Goal: Transaction & Acquisition: Book appointment/travel/reservation

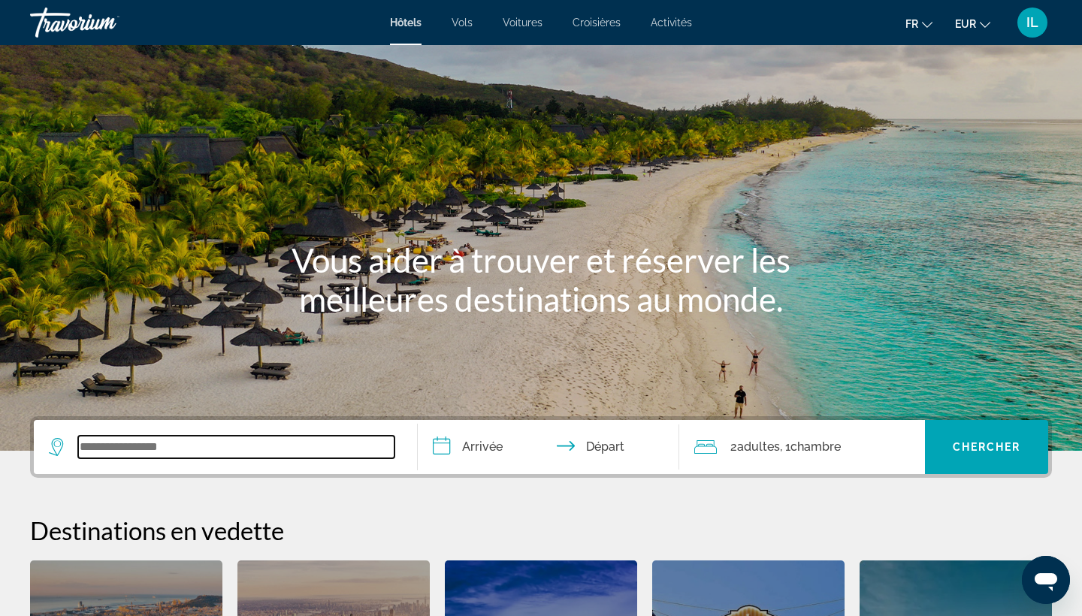
click at [144, 450] on input "Search widget" at bounding box center [236, 447] width 316 height 23
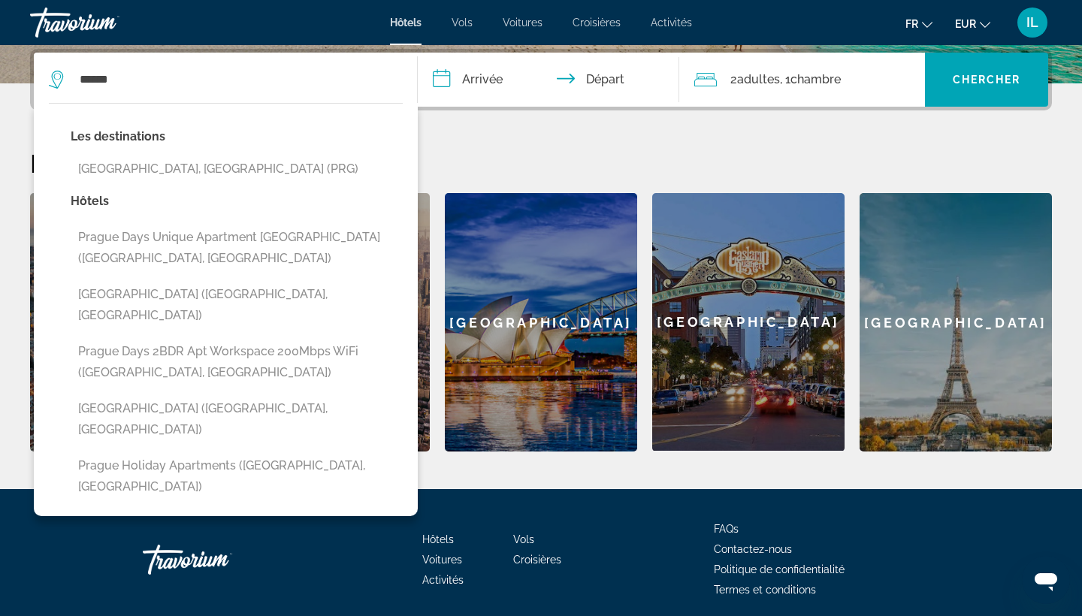
drag, startPoint x: 144, startPoint y: 450, endPoint x: 219, endPoint y: 167, distance: 293.0
click at [219, 167] on button "[GEOGRAPHIC_DATA], [GEOGRAPHIC_DATA] (PRG)" at bounding box center [237, 169] width 332 height 29
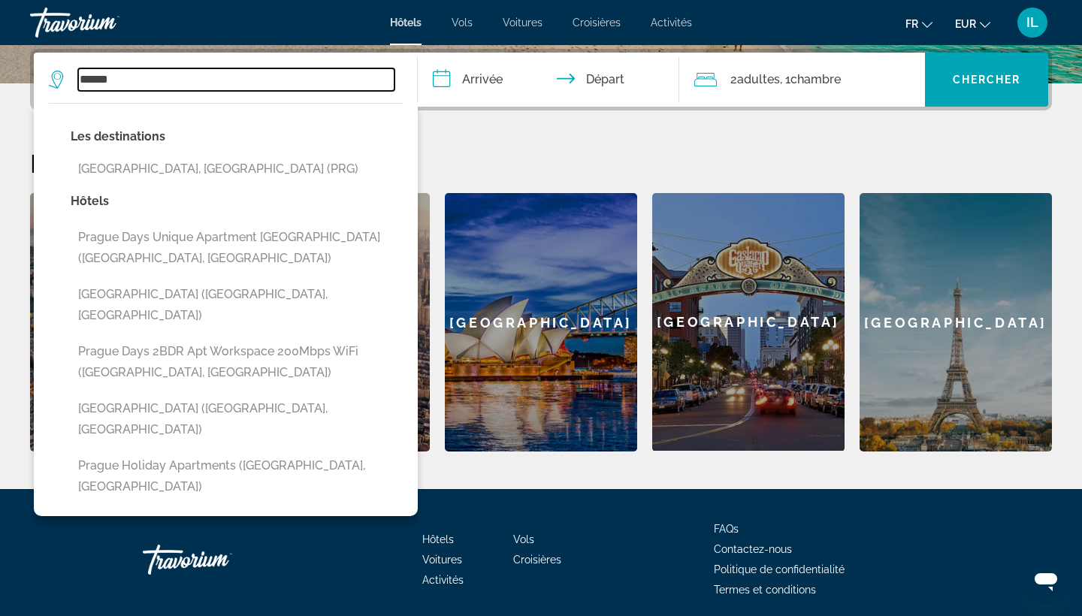
type input "**********"
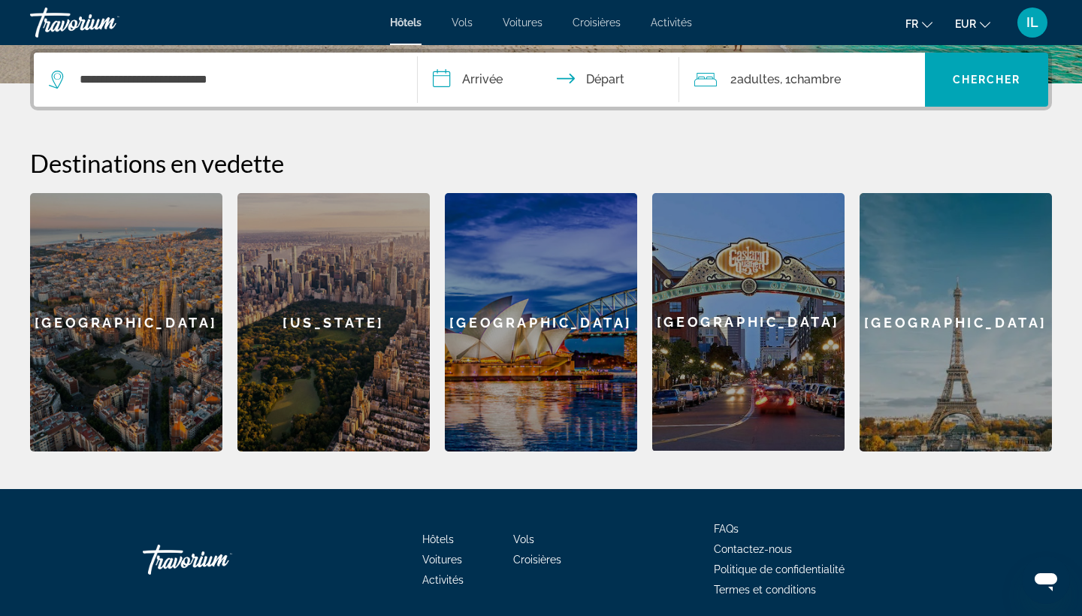
click at [483, 74] on input "**********" at bounding box center [552, 82] width 268 height 59
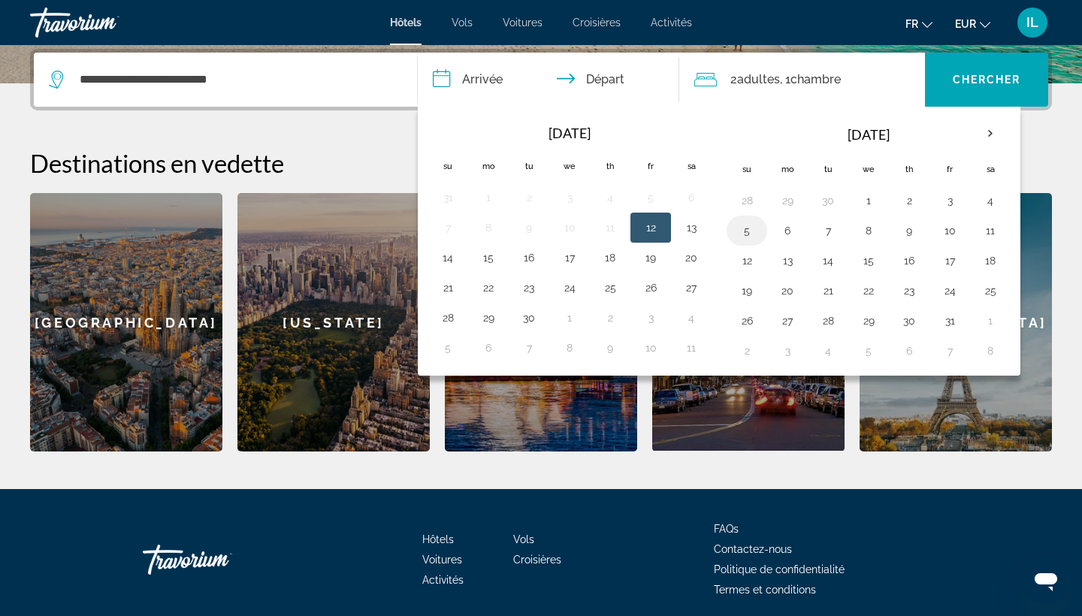
click at [756, 229] on button "5" at bounding box center [747, 230] width 24 height 21
click at [873, 234] on button "8" at bounding box center [869, 230] width 24 height 21
type input "**********"
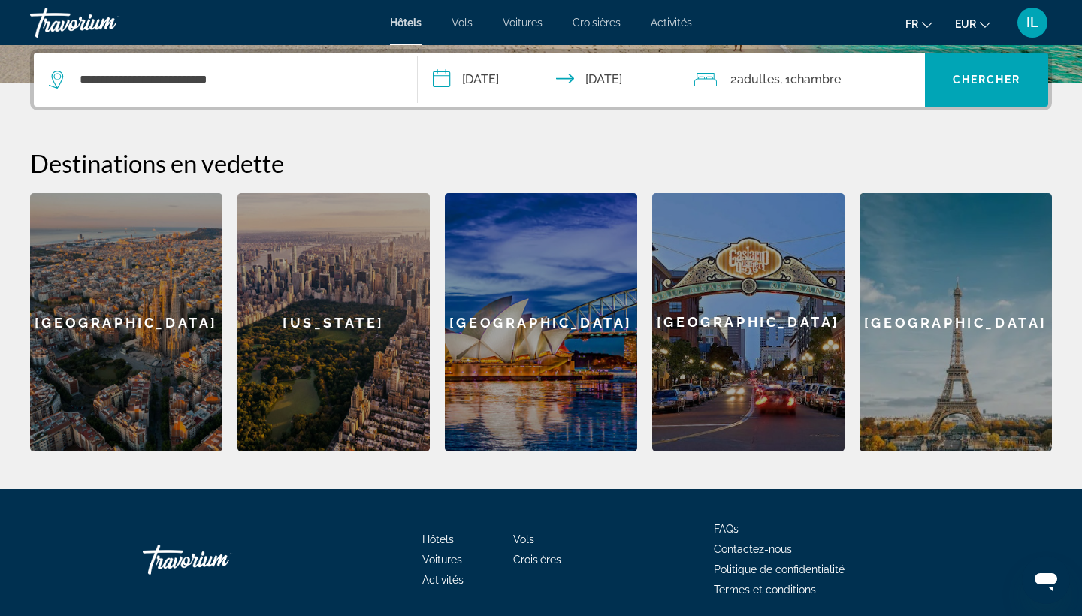
click at [800, 75] on span "Chambre" at bounding box center [816, 79] width 50 height 14
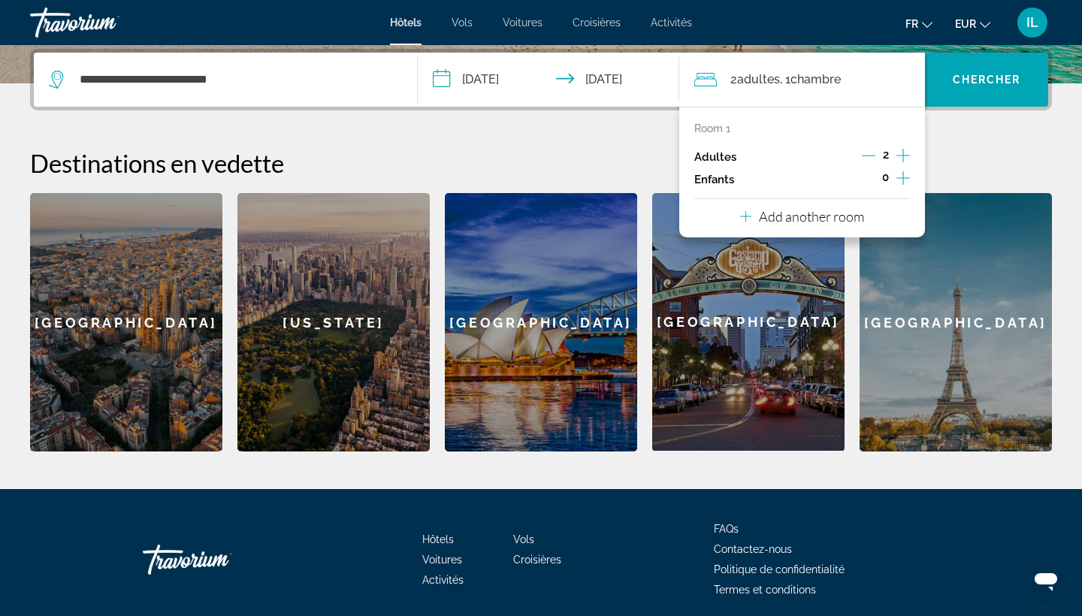
click at [867, 156] on icon "Decrement adults" at bounding box center [869, 156] width 14 height 1
click at [989, 84] on span "Chercher" at bounding box center [987, 80] width 68 height 12
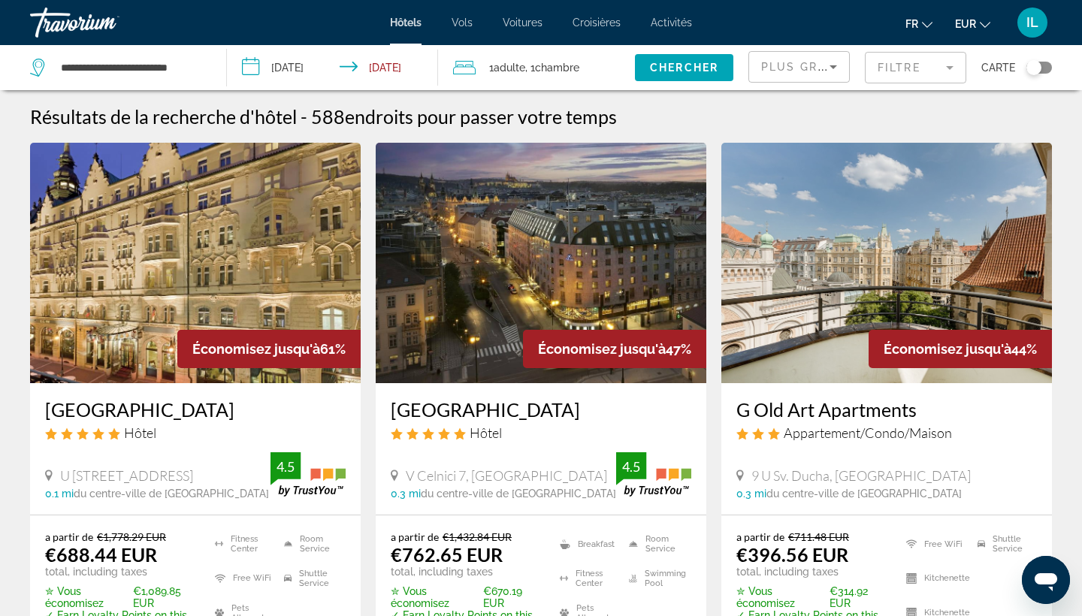
click at [818, 71] on div "Plus grandes économies" at bounding box center [795, 67] width 68 height 18
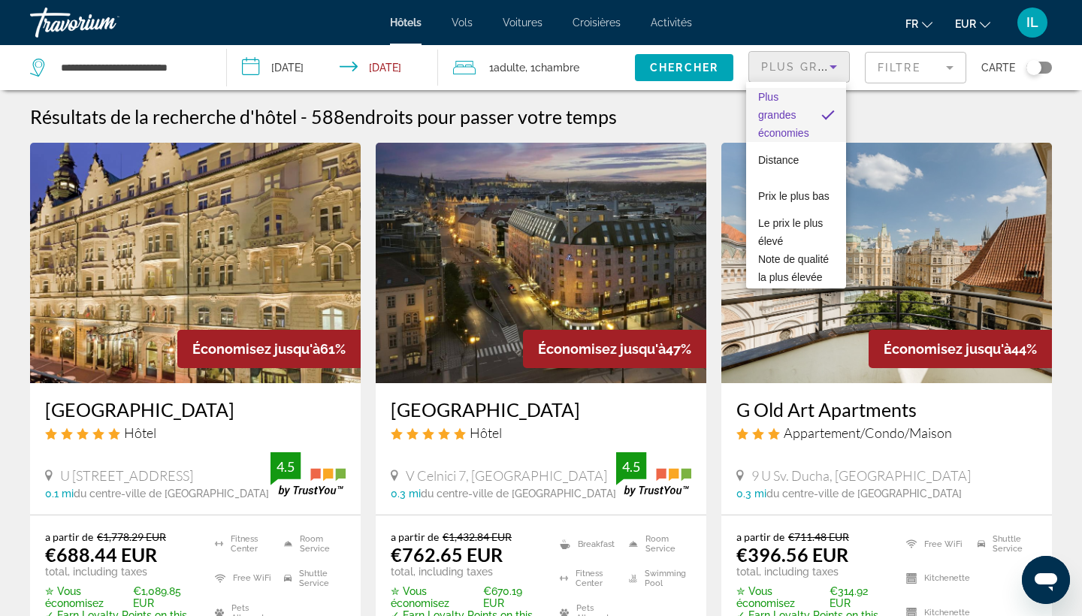
click at [950, 75] on div at bounding box center [541, 308] width 1082 height 616
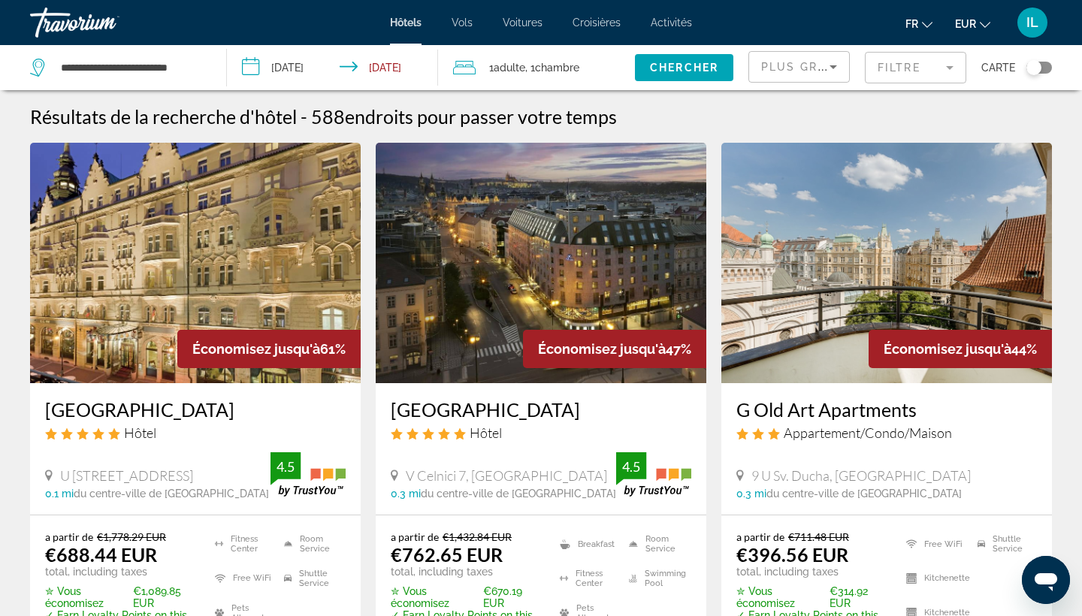
click at [949, 68] on mat-form-field "Filtre" at bounding box center [915, 68] width 101 height 32
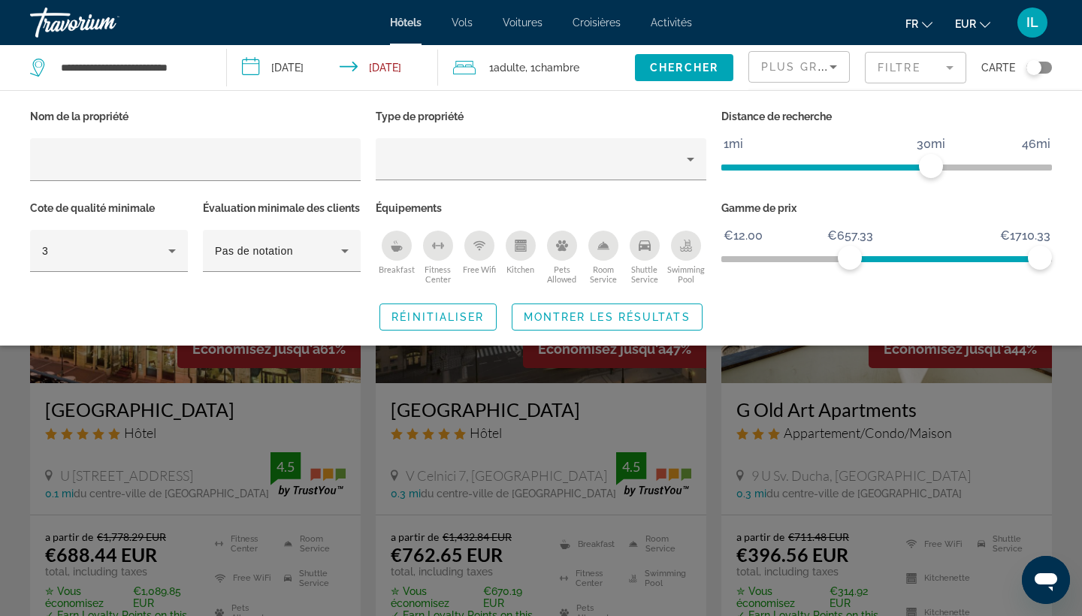
click at [850, 257] on span "ngx-slider" at bounding box center [945, 256] width 190 height 24
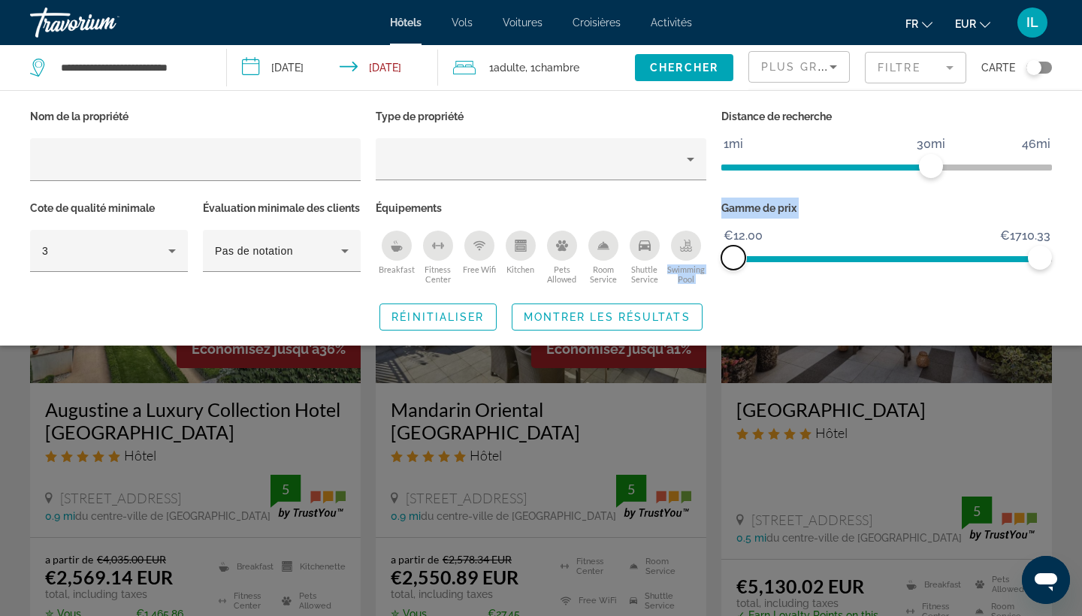
drag, startPoint x: 858, startPoint y: 259, endPoint x: 688, endPoint y: 258, distance: 169.9
click at [688, 258] on div "Nom de la propriété Type de propriété Distance de recherche 1mi 46mi 30mi Cote …" at bounding box center [541, 197] width 1037 height 183
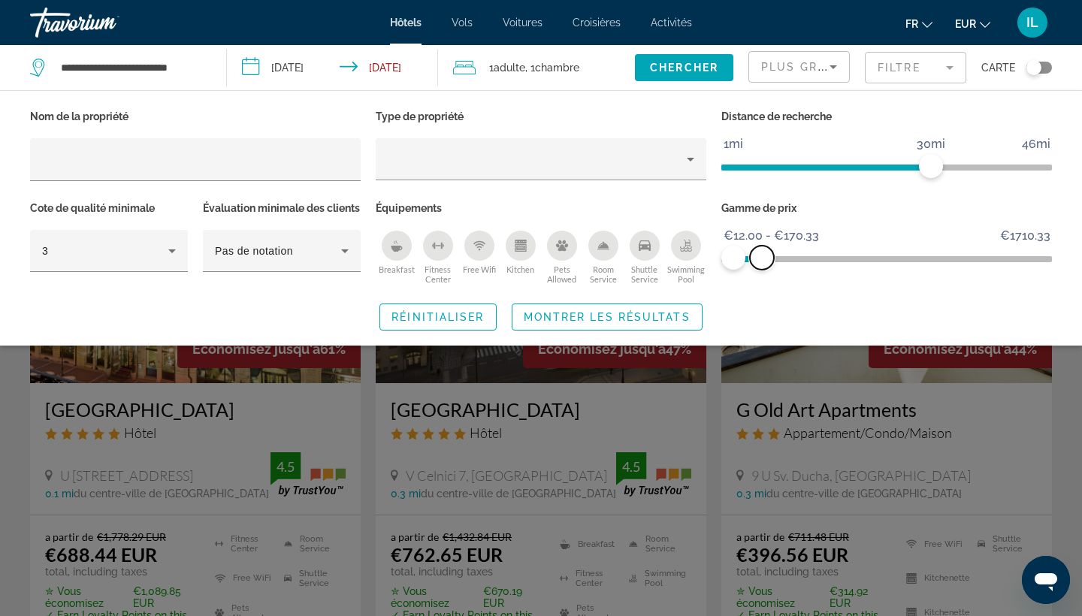
drag, startPoint x: 1041, startPoint y: 255, endPoint x: 762, endPoint y: 252, distance: 278.9
click at [762, 252] on span "ngx-slider-max" at bounding box center [762, 258] width 24 height 24
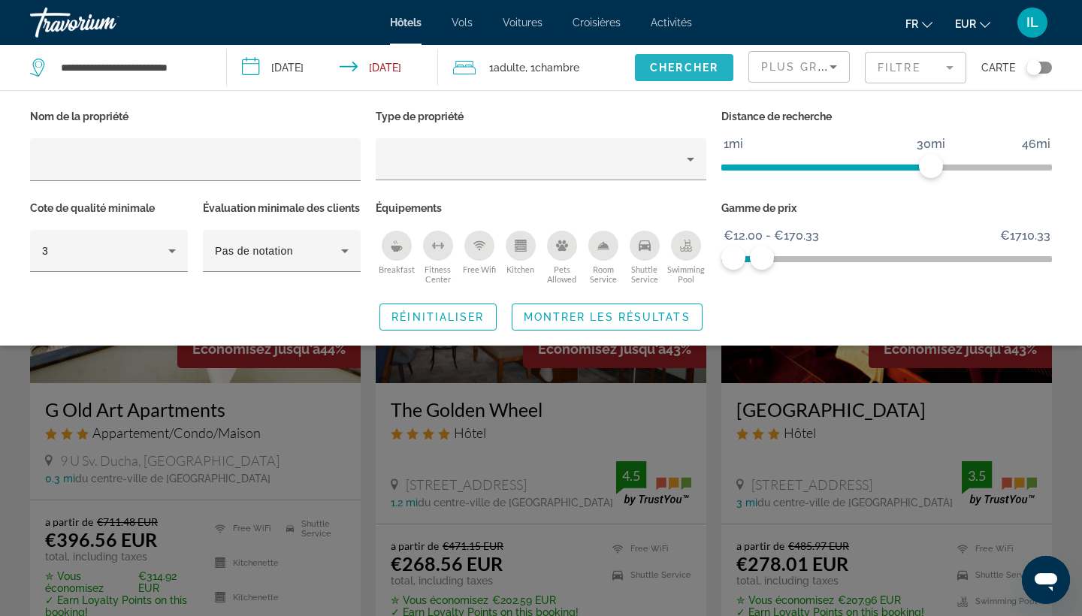
click at [678, 67] on span "Chercher" at bounding box center [684, 68] width 68 height 12
click at [840, 65] on div "Plus grandes économies" at bounding box center [799, 67] width 100 height 30
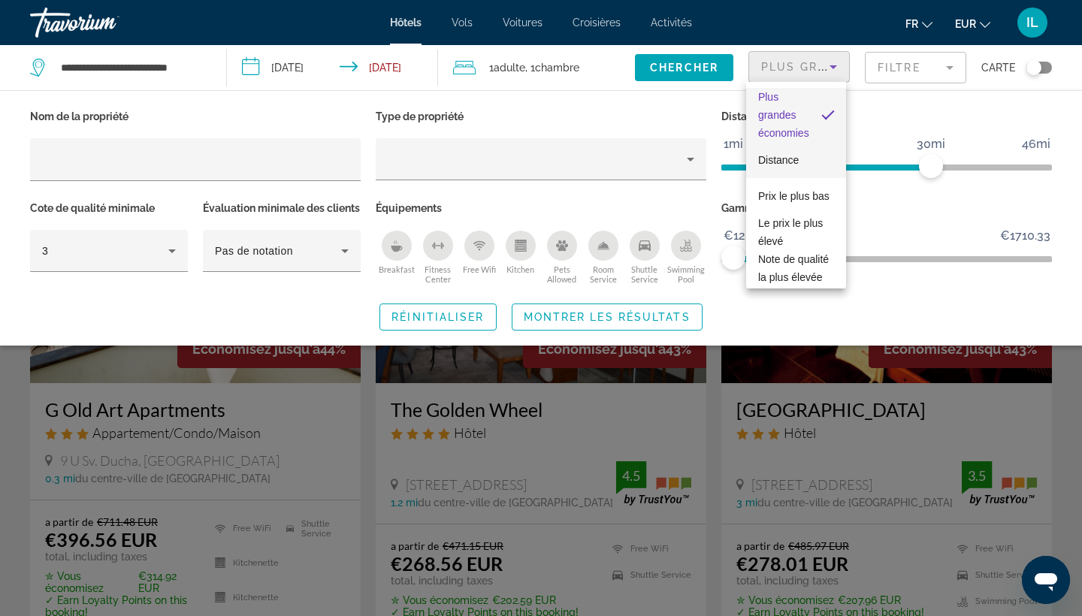
click at [785, 162] on span "Distance" at bounding box center [778, 160] width 41 height 12
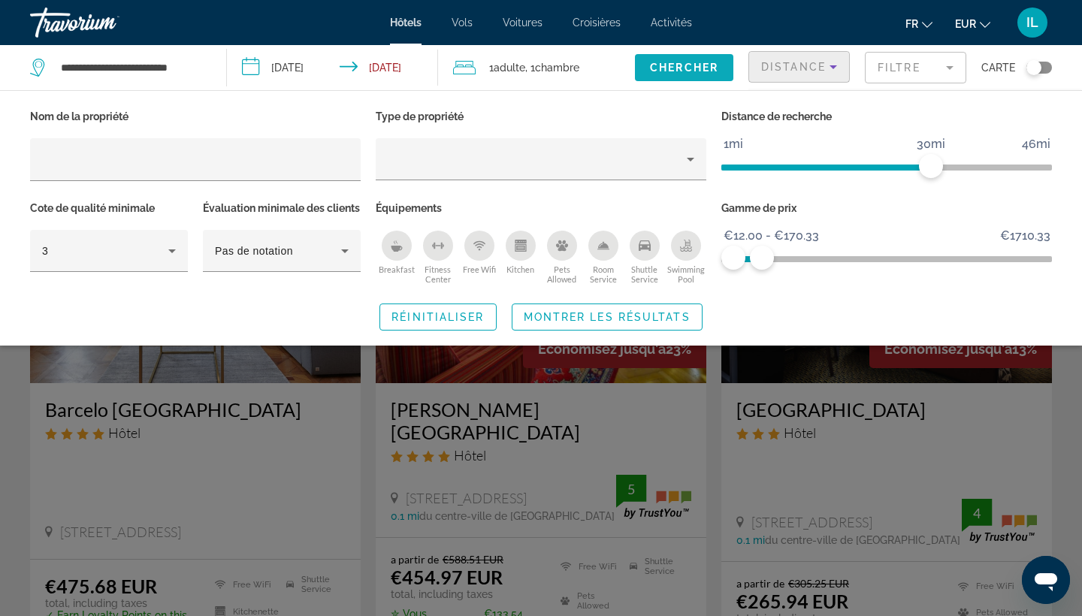
click at [680, 64] on span "Chercher" at bounding box center [684, 68] width 68 height 12
click at [602, 397] on div "Search widget" at bounding box center [541, 421] width 1082 height 391
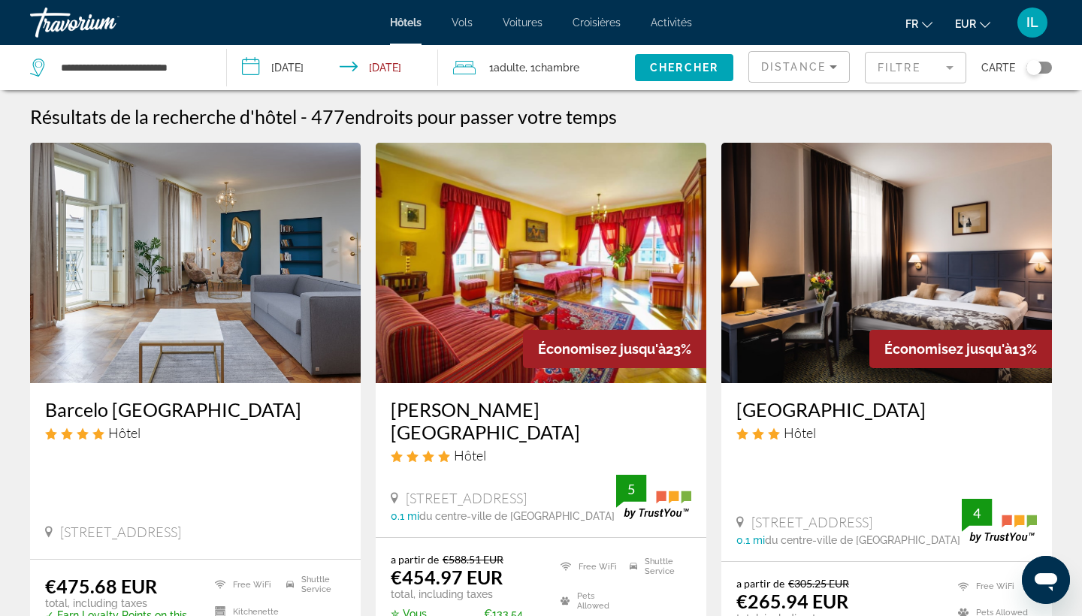
click at [886, 63] on mat-form-field "Filtre" at bounding box center [915, 68] width 101 height 32
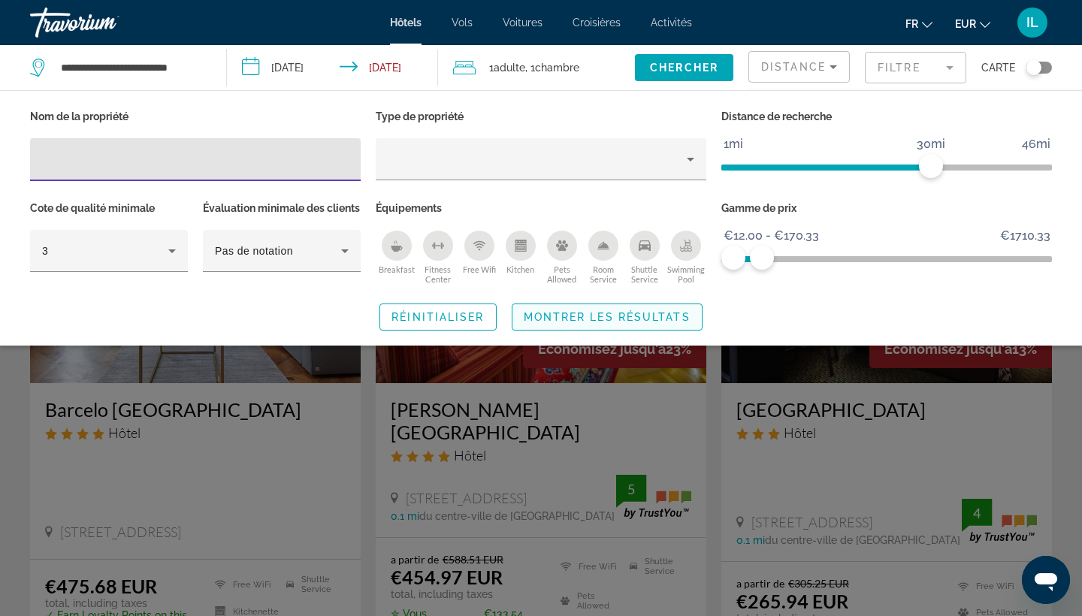
click at [652, 323] on span "Montrer les résultats" at bounding box center [607, 317] width 167 height 12
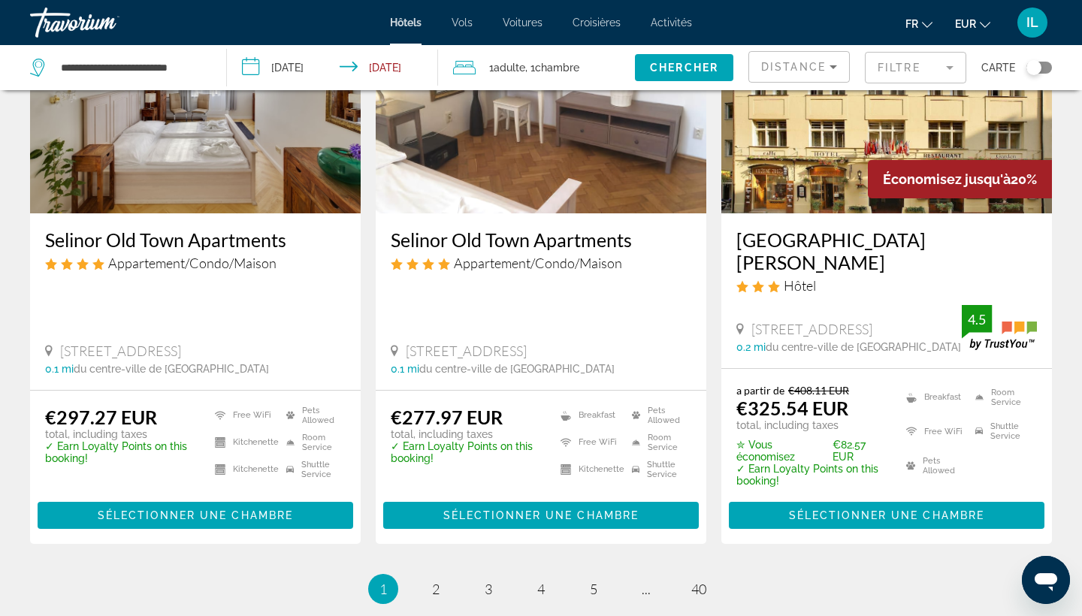
scroll to position [1906, 0]
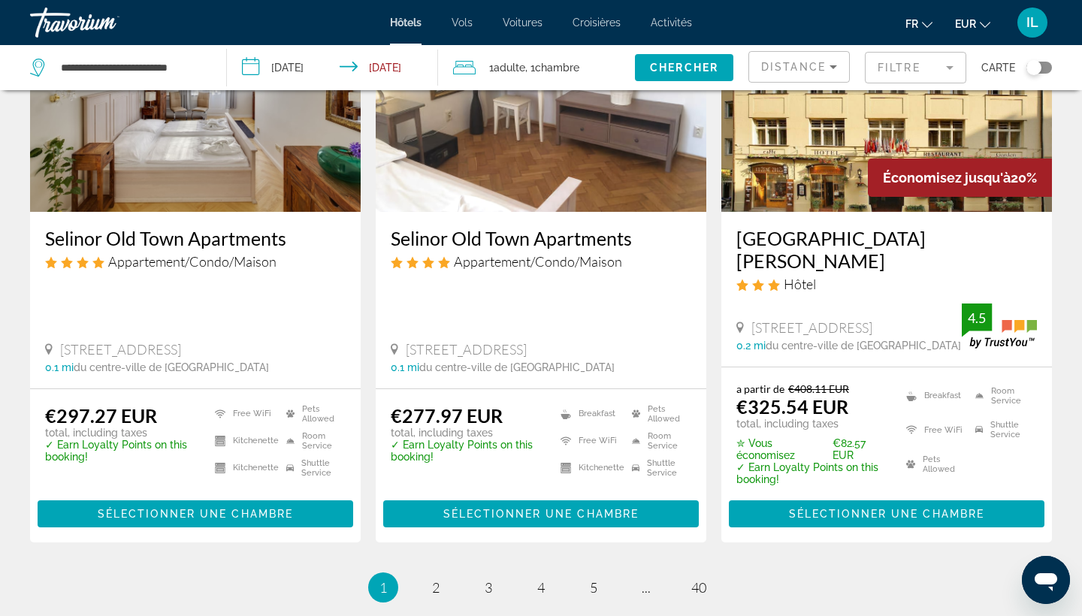
click at [900, 63] on mat-form-field "Filtre" at bounding box center [915, 68] width 101 height 32
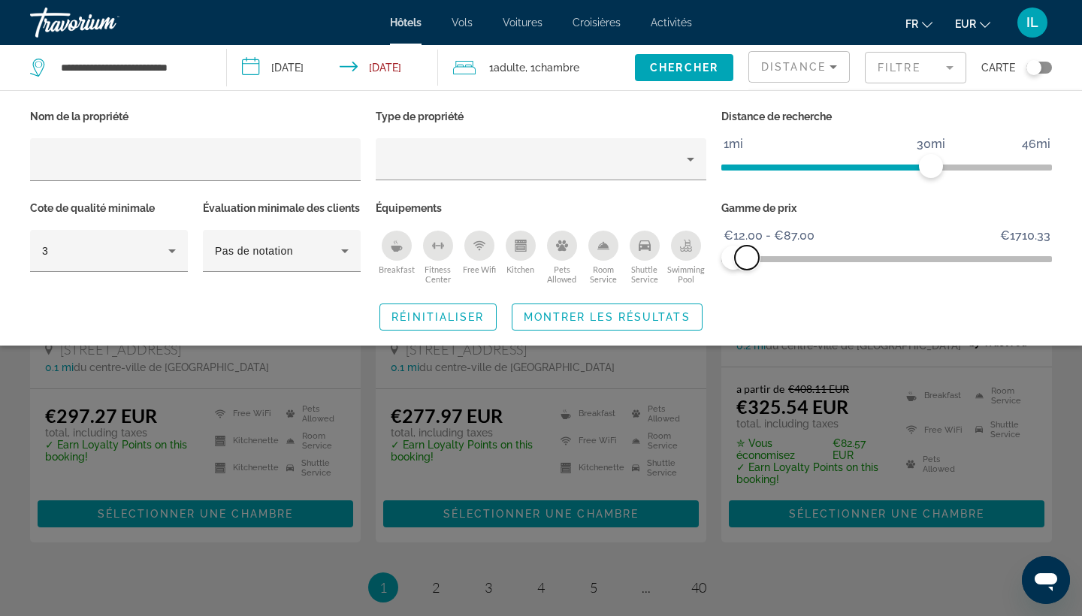
drag, startPoint x: 762, startPoint y: 256, endPoint x: 747, endPoint y: 256, distance: 15.1
click at [747, 256] on span "ngx-slider-max" at bounding box center [747, 258] width 24 height 24
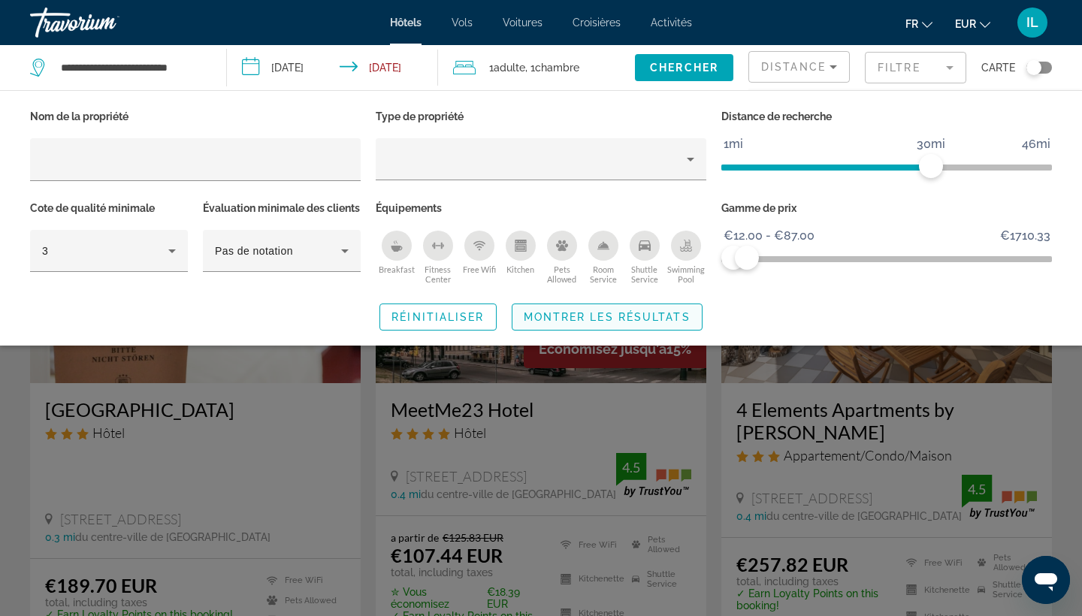
click at [593, 323] on span "Montrer les résultats" at bounding box center [607, 317] width 167 height 12
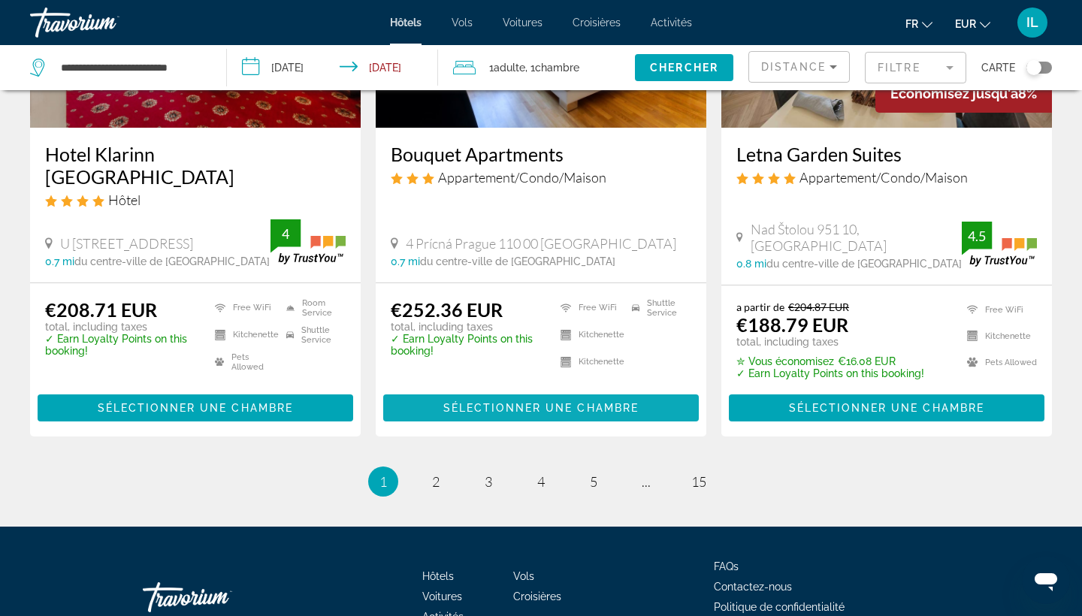
scroll to position [1994, 0]
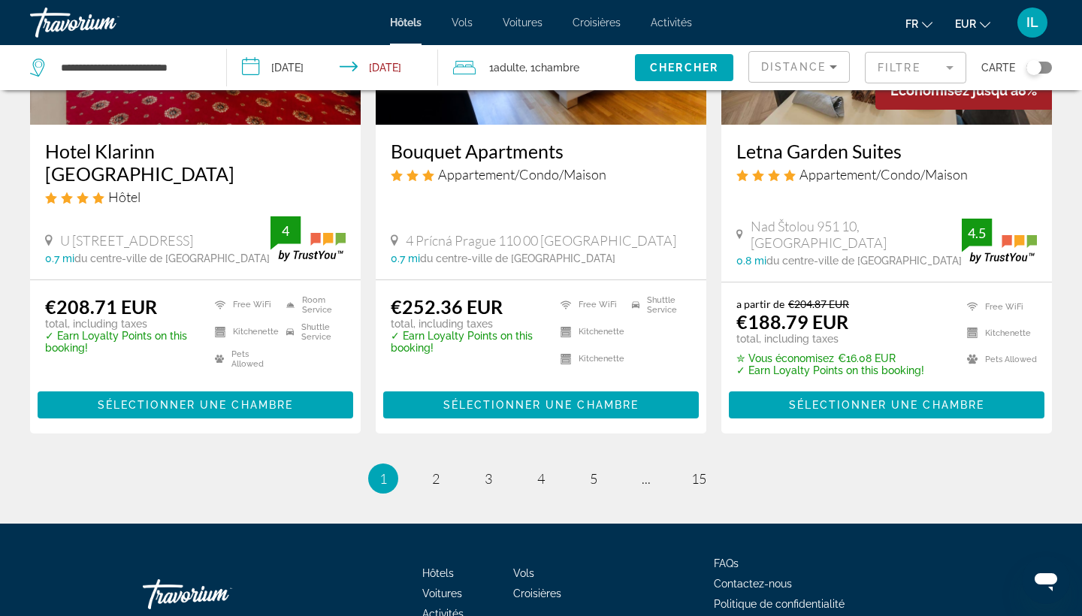
click at [761, 66] on span "Distance" at bounding box center [793, 67] width 65 height 12
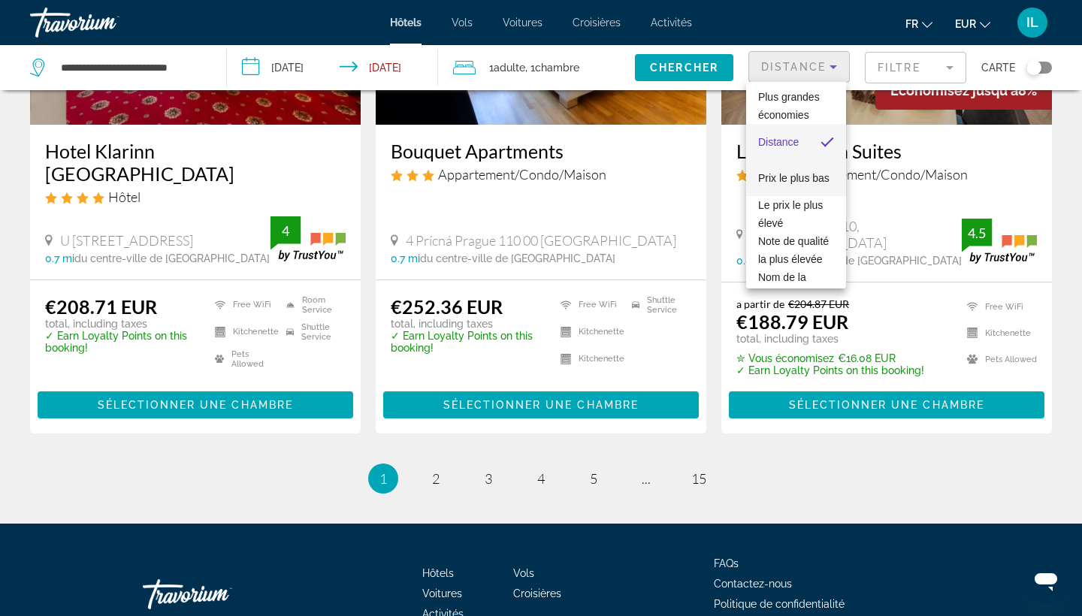
click at [778, 181] on span "Prix le plus bas" at bounding box center [793, 178] width 71 height 12
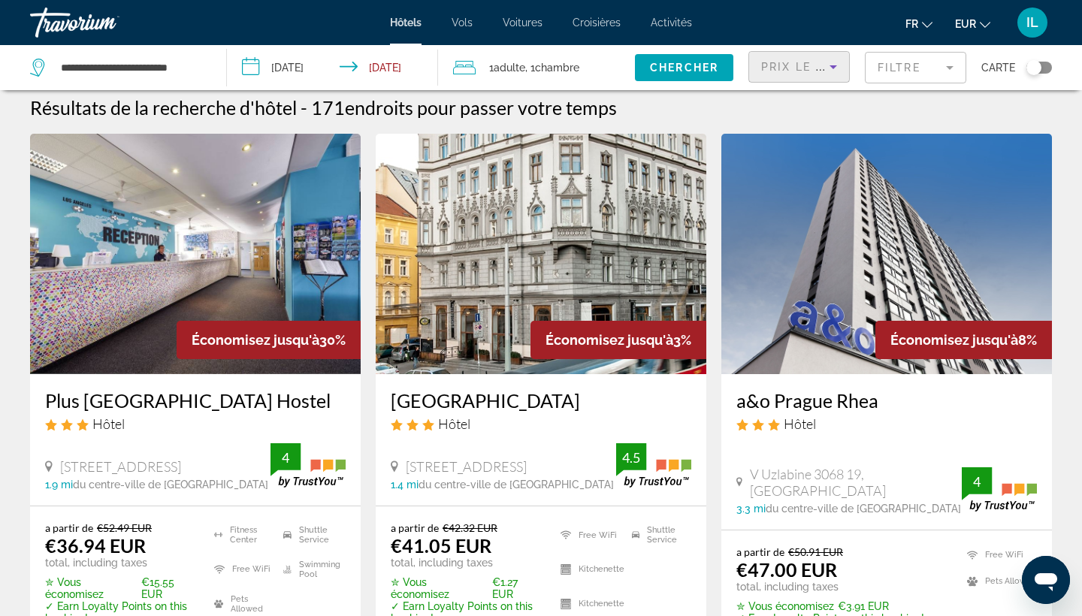
scroll to position [106, 0]
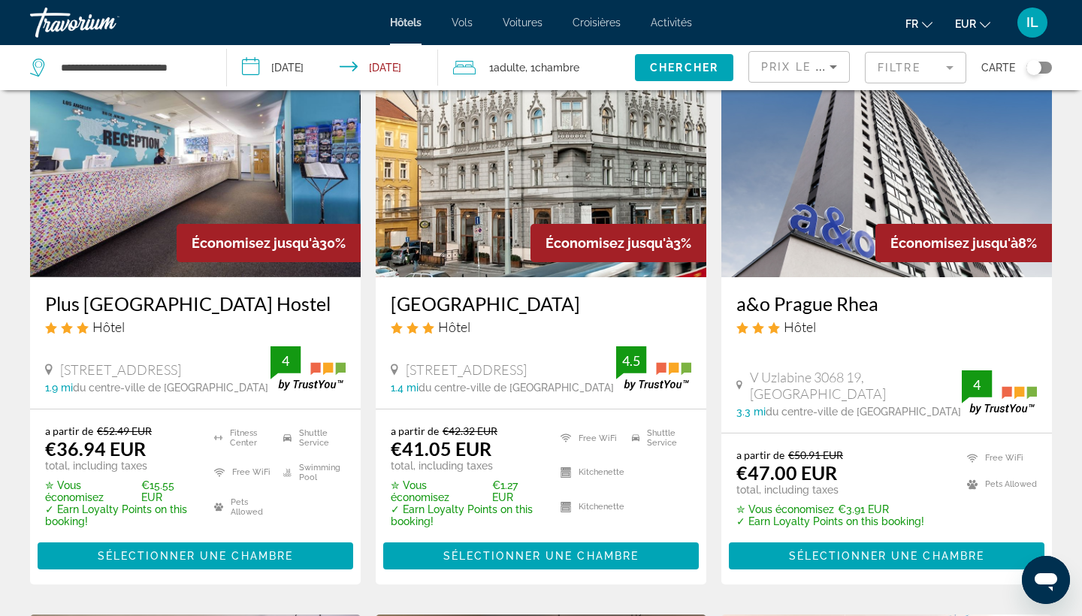
drag, startPoint x: 481, startPoint y: 301, endPoint x: 441, endPoint y: 301, distance: 40.6
click at [454, 555] on span "Sélectionner une chambre" at bounding box center [541, 556] width 195 height 12
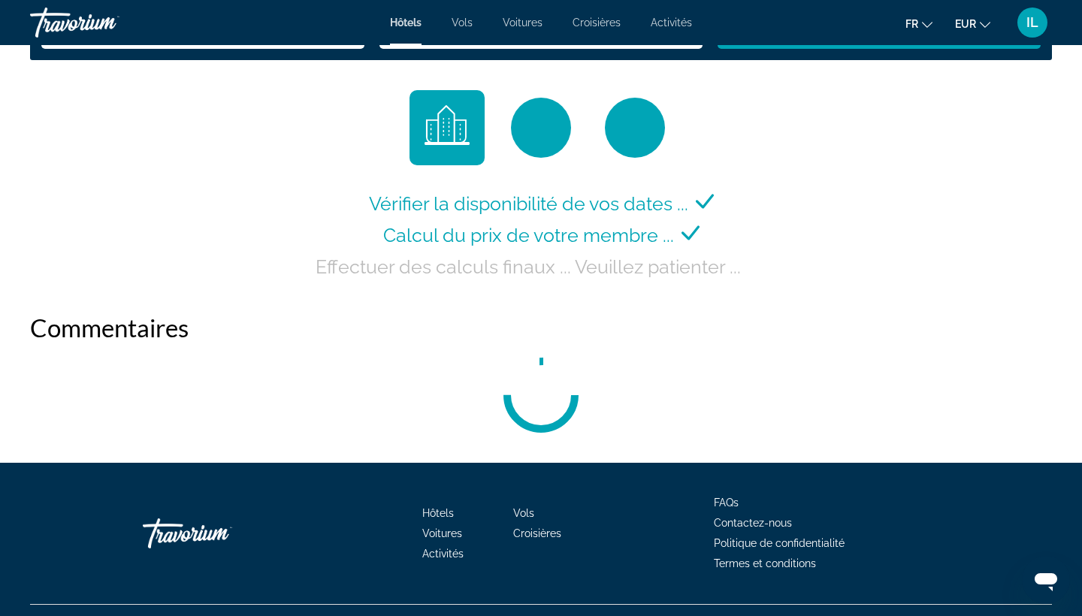
scroll to position [2055, 0]
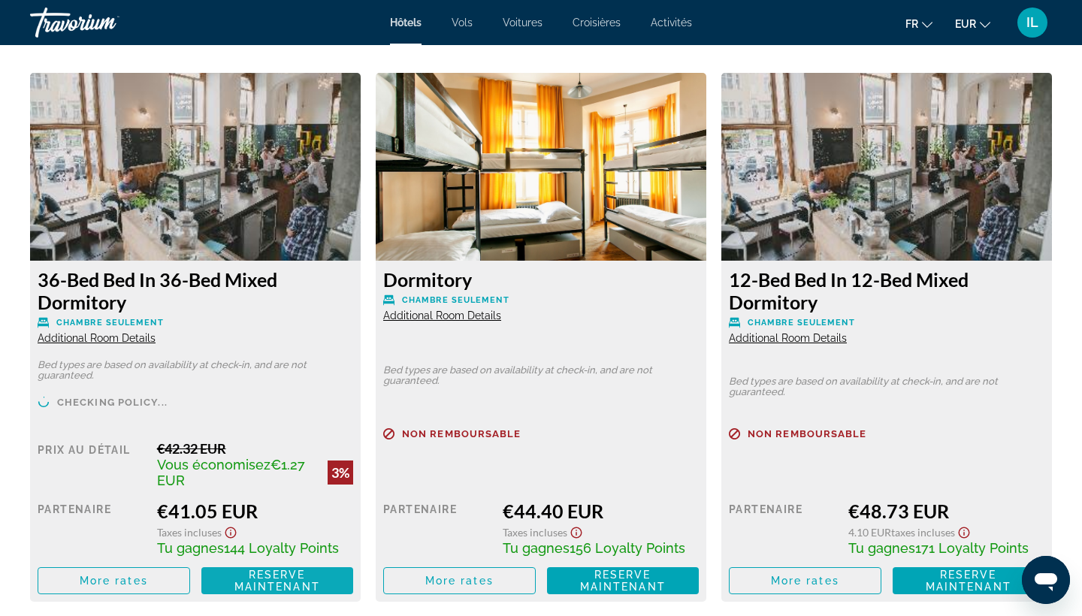
click at [289, 590] on span "Reserve maintenant" at bounding box center [278, 581] width 86 height 24
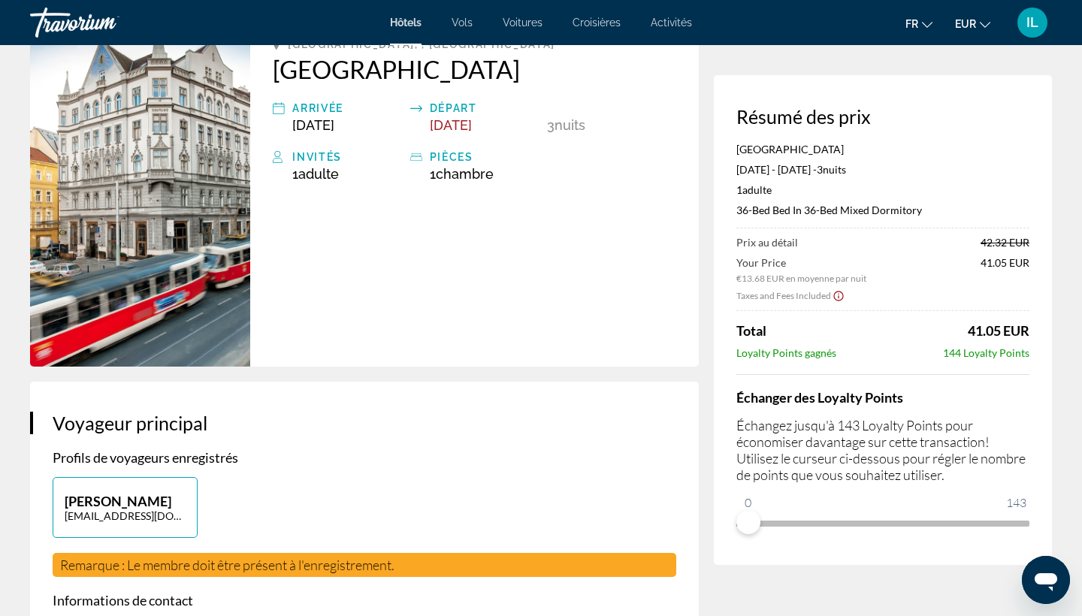
scroll to position [131, 0]
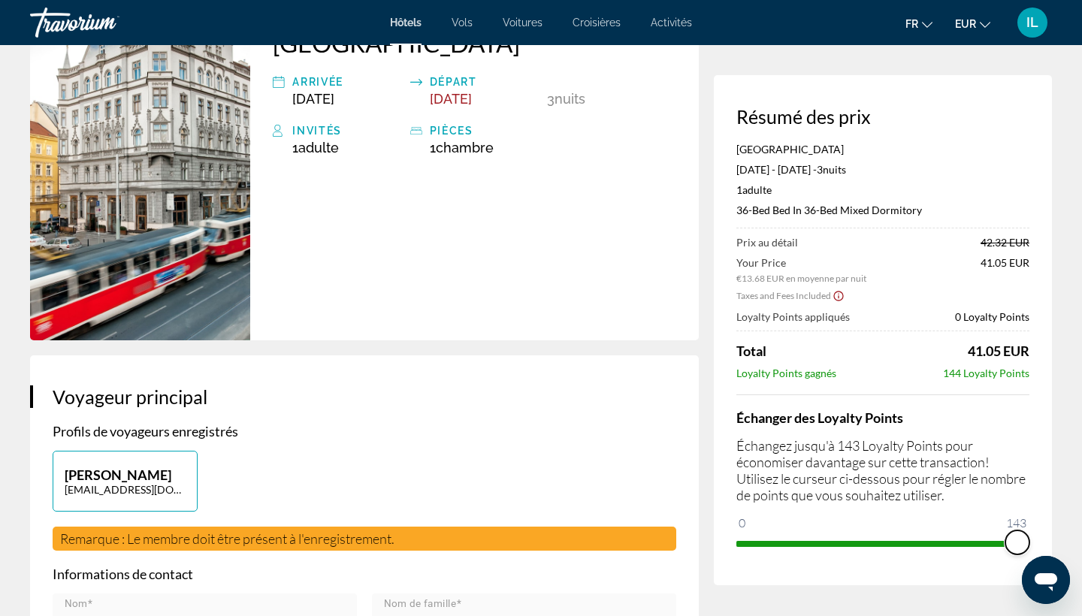
drag, startPoint x: 749, startPoint y: 528, endPoint x: 1056, endPoint y: 527, distance: 307.5
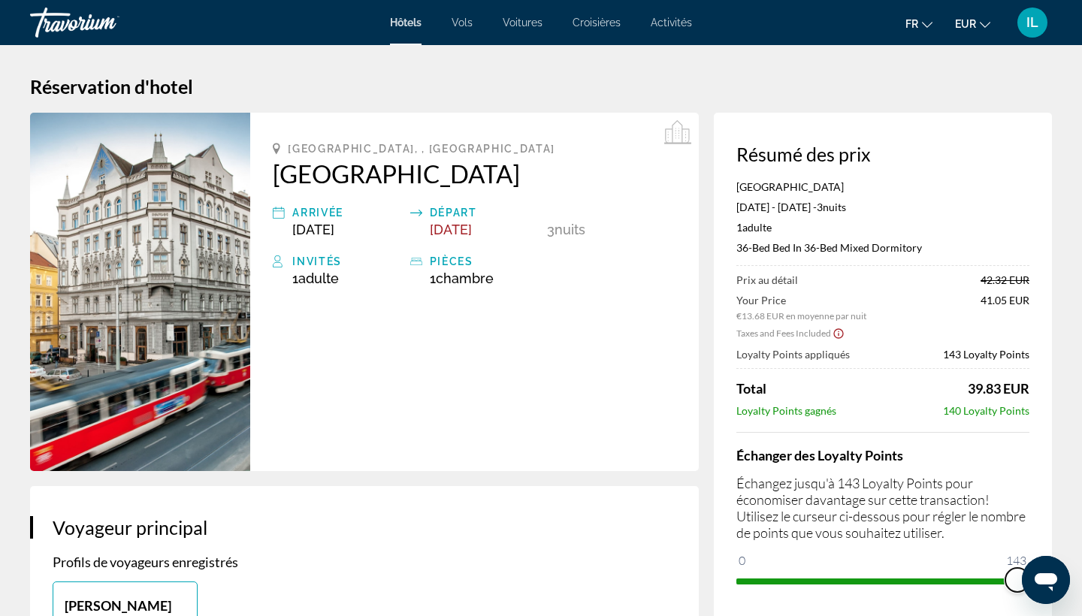
scroll to position [0, 0]
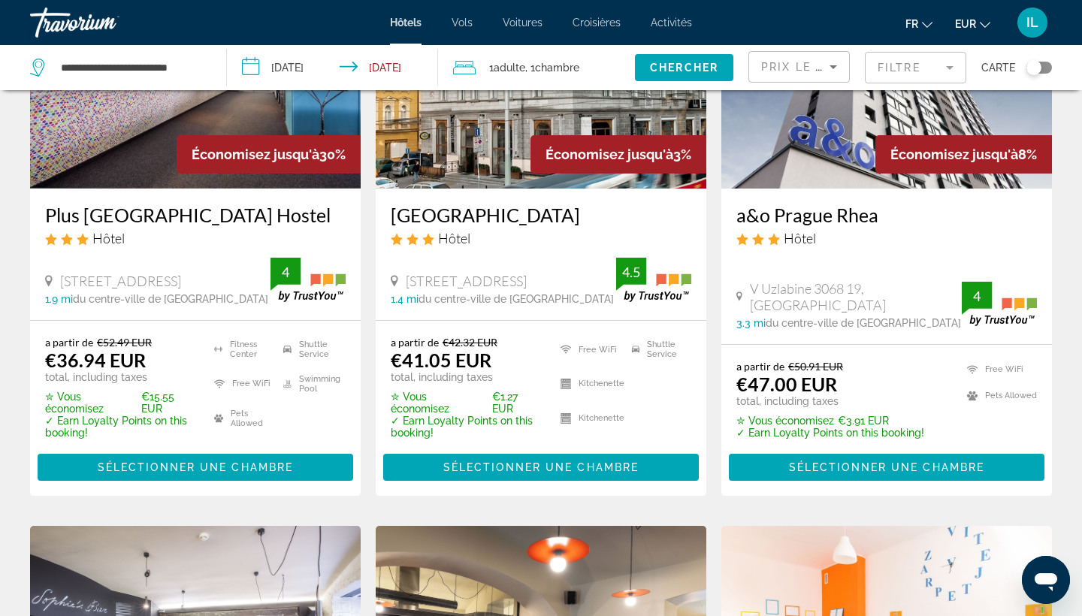
scroll to position [187, 0]
